Goal: Check status: Check status

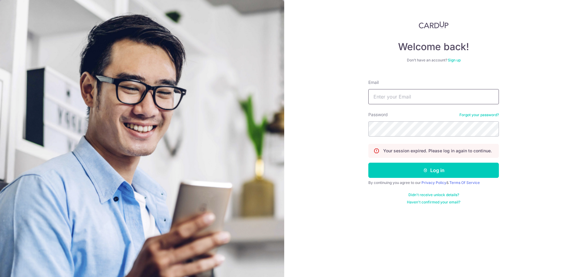
click at [416, 95] on input "Email" at bounding box center [433, 96] width 131 height 15
type input "[PERSON_NAME][EMAIL_ADDRESS][DOMAIN_NAME]"
click at [368, 162] on button "Log in" at bounding box center [433, 169] width 131 height 15
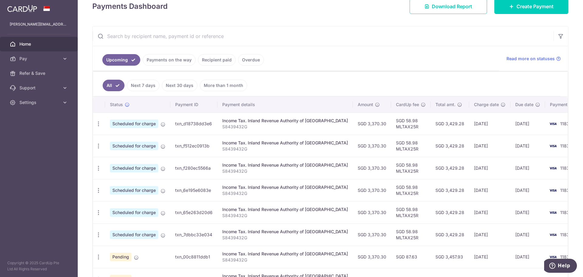
scroll to position [159, 0]
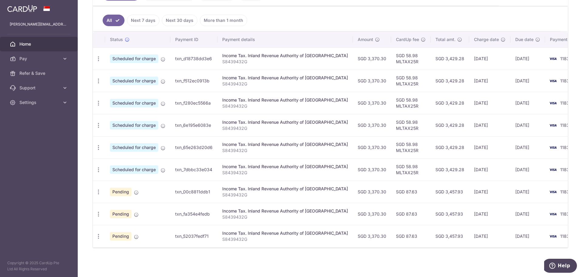
drag, startPoint x: 176, startPoint y: 56, endPoint x: 212, endPoint y: 56, distance: 36.2
click at [212, 56] on td "txn_d18738dd3e6" at bounding box center [193, 58] width 47 height 22
copy td "txn_d18738dd3e6"
drag, startPoint x: 175, startPoint y: 79, endPoint x: 212, endPoint y: 80, distance: 37.4
click at [212, 80] on td "txn_f512ec0913b" at bounding box center [193, 81] width 47 height 22
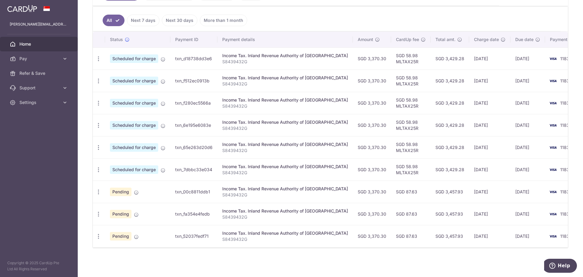
copy td "txn_f512ec0913b"
drag, startPoint x: 174, startPoint y: 99, endPoint x: 215, endPoint y: 104, distance: 40.6
click at [215, 104] on td "txn_f280ec5566a" at bounding box center [193, 103] width 47 height 22
copy td "txn_f280ec5566a"
drag, startPoint x: 176, startPoint y: 122, endPoint x: 219, endPoint y: 122, distance: 42.8
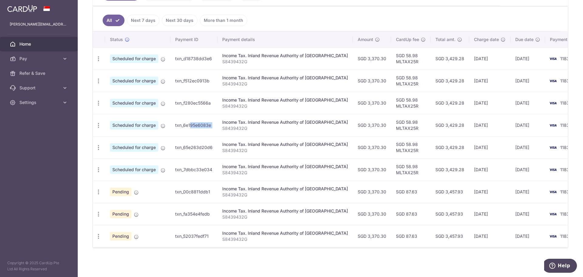
click at [219, 121] on tr "Update payment Cancel payment Scheduled for charge txn_6e195e6083e Income Tax. …" at bounding box center [342, 125] width 498 height 22
copy tr "txn_6e195e6083e"
click at [197, 124] on td "txn_6e195e6083e" at bounding box center [193, 125] width 47 height 22
drag, startPoint x: 173, startPoint y: 121, endPoint x: 221, endPoint y: 120, distance: 48.3
click at [221, 120] on tr "Update payment Cancel payment Scheduled for charge txn_6e195e6083e Income Tax. …" at bounding box center [342, 125] width 498 height 22
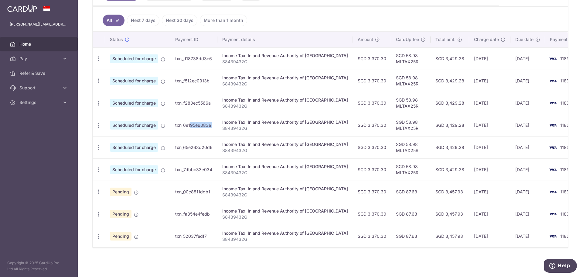
copy tr "txn_6e195e6083e"
drag, startPoint x: 173, startPoint y: 146, endPoint x: 221, endPoint y: 146, distance: 48.3
click at [221, 146] on tr "Update payment Cancel payment Scheduled for charge txn_65e263d20d6 Income Tax. …" at bounding box center [342, 147] width 498 height 22
click at [216, 147] on td "txn_65e263d20d6" at bounding box center [193, 147] width 47 height 22
drag, startPoint x: 175, startPoint y: 145, endPoint x: 214, endPoint y: 145, distance: 39.2
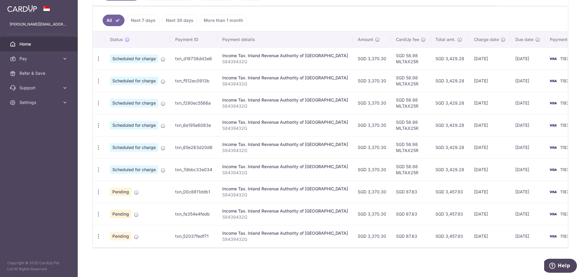
click at [214, 145] on td "txn_65e263d20d6" at bounding box center [193, 147] width 47 height 22
copy td "txn_65e263d20d6"
click at [187, 164] on td "txn_7dbbc33e034" at bounding box center [193, 169] width 47 height 22
drag, startPoint x: 174, startPoint y: 168, endPoint x: 217, endPoint y: 167, distance: 42.8
click at [217, 167] on td "txn_7dbbc33e034" at bounding box center [193, 169] width 47 height 22
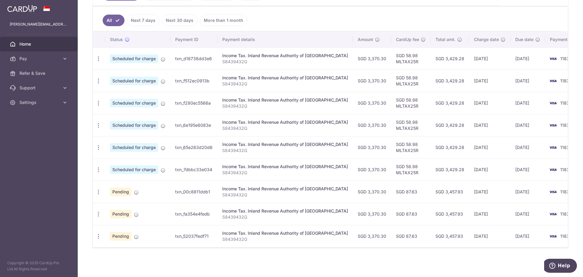
copy td "txn_7dbbc33e034"
click at [203, 180] on td "txn_00c8811ddb1" at bounding box center [193, 191] width 47 height 22
drag, startPoint x: 174, startPoint y: 189, endPoint x: 216, endPoint y: 186, distance: 42.0
click at [216, 186] on td "txn_00c8811ddb1" at bounding box center [193, 191] width 47 height 22
copy td "txn_00c8811ddb1"
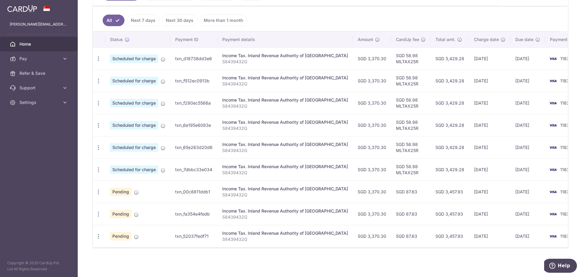
click at [179, 207] on td "txn_fa354e4fedb" at bounding box center [193, 214] width 47 height 22
drag, startPoint x: 175, startPoint y: 212, endPoint x: 217, endPoint y: 208, distance: 41.7
click at [217, 208] on tr "Update payment Cancel payment Pending txn_fa354e4fedb Income Tax. Inland Revenu…" at bounding box center [342, 214] width 498 height 22
copy tr "txn_fa354e4fedb"
drag, startPoint x: 163, startPoint y: 218, endPoint x: 169, endPoint y: 222, distance: 7.4
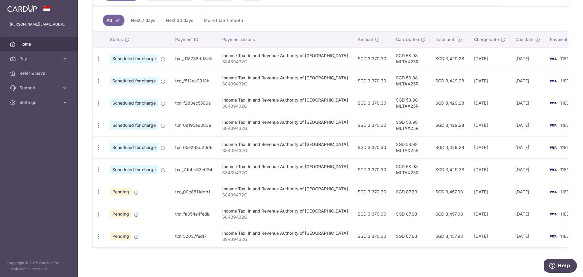
click at [168, 222] on tbody "Update payment Cancel payment Scheduled for charge txn_d18738dd3e6 Income Tax. …" at bounding box center [342, 147] width 498 height 200
click at [173, 231] on td "txn_52037fedf71" at bounding box center [193, 236] width 47 height 22
drag, startPoint x: 175, startPoint y: 233, endPoint x: 217, endPoint y: 234, distance: 42.2
click at [217, 234] on tr "Update payment Cancel payment Pending txn_52037fedf71 Income Tax. Inland Revenu…" at bounding box center [342, 236] width 498 height 22
click at [217, 234] on td "Income Tax. Inland Revenue Authority of [GEOGRAPHIC_DATA] S8439432G" at bounding box center [284, 236] width 135 height 22
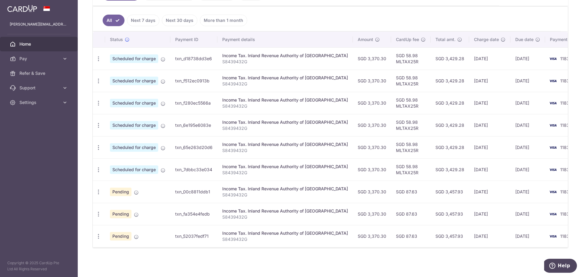
click at [204, 232] on td "txn_52037fedf71" at bounding box center [193, 236] width 47 height 22
drag, startPoint x: 174, startPoint y: 233, endPoint x: 211, endPoint y: 232, distance: 36.8
click at [211, 232] on td "txn_52037fedf71" at bounding box center [193, 236] width 47 height 22
copy td "txn_52037fedf71"
drag, startPoint x: 175, startPoint y: 123, endPoint x: 215, endPoint y: 122, distance: 39.8
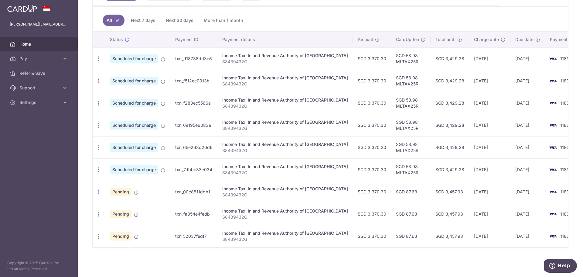
click at [215, 122] on td "txn_6e195e6083e" at bounding box center [193, 125] width 47 height 22
drag, startPoint x: 175, startPoint y: 145, endPoint x: 216, endPoint y: 147, distance: 41.4
click at [216, 147] on td "txn_65e263d20d6" at bounding box center [193, 147] width 47 height 22
drag, startPoint x: 176, startPoint y: 166, endPoint x: 217, endPoint y: 166, distance: 41.0
click at [217, 166] on td "txn_7dbbc33e034" at bounding box center [193, 169] width 47 height 22
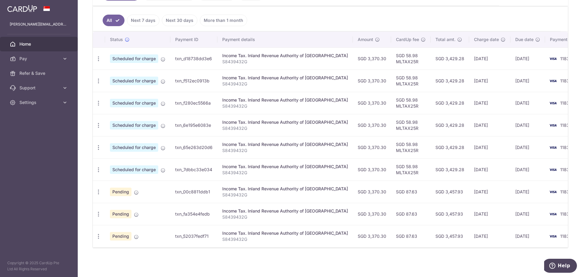
drag, startPoint x: 179, startPoint y: 187, endPoint x: 213, endPoint y: 189, distance: 34.1
click at [213, 189] on td "txn_00c8811ddb1" at bounding box center [193, 191] width 47 height 22
drag, startPoint x: 173, startPoint y: 210, endPoint x: 214, endPoint y: 210, distance: 41.6
click at [214, 210] on td "txn_fa354e4fedb" at bounding box center [193, 214] width 47 height 22
drag, startPoint x: 174, startPoint y: 234, endPoint x: 222, endPoint y: 233, distance: 47.7
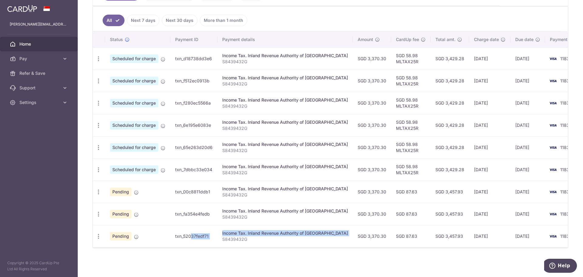
click at [222, 233] on tr "Update payment Cancel payment Pending txn_52037fedf71 Income Tax. Inland Revenu…" at bounding box center [342, 236] width 498 height 22
click at [199, 231] on td "txn_52037fedf71" at bounding box center [193, 236] width 47 height 22
drag, startPoint x: 183, startPoint y: 234, endPoint x: 209, endPoint y: 234, distance: 26.4
click at [209, 234] on tr "Update payment Cancel payment Pending txn_52037fedf71 Income Tax. Inland Revenu…" at bounding box center [342, 236] width 498 height 22
